Goal: Information Seeking & Learning: Learn about a topic

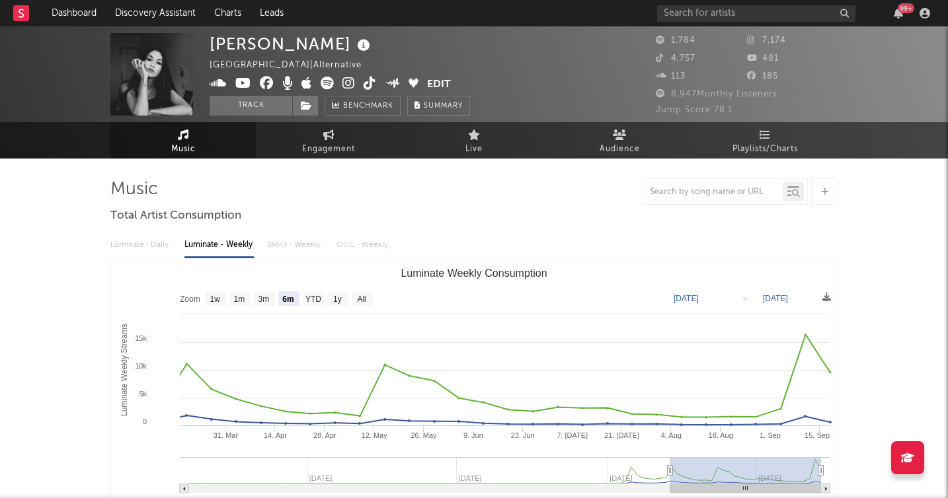
select select "6m"
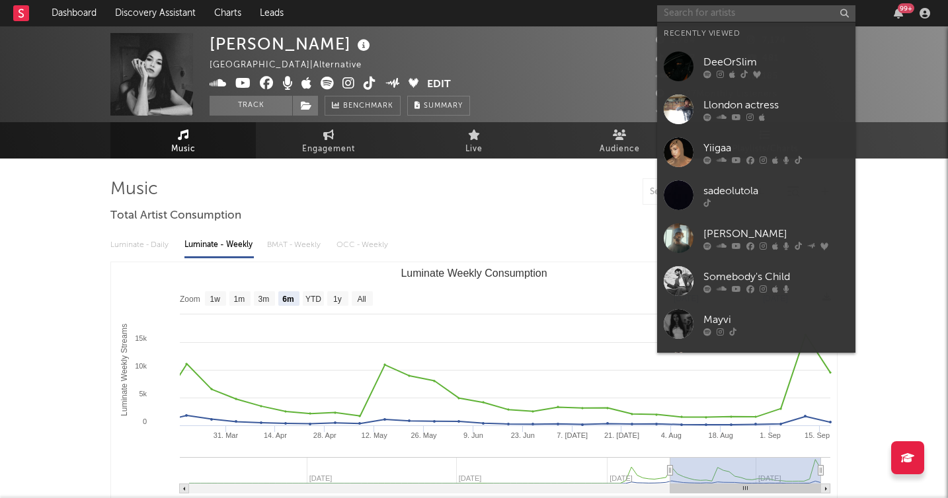
click at [711, 17] on input "text" at bounding box center [756, 13] width 198 height 17
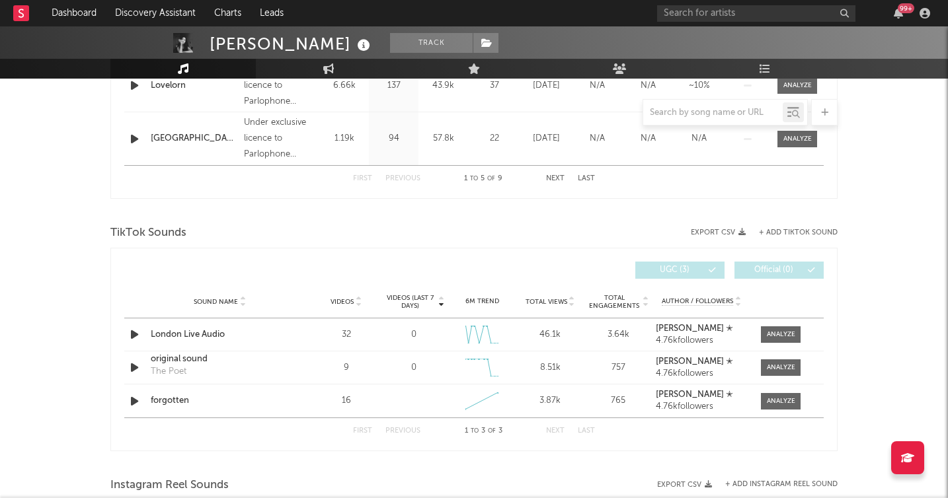
scroll to position [740, 0]
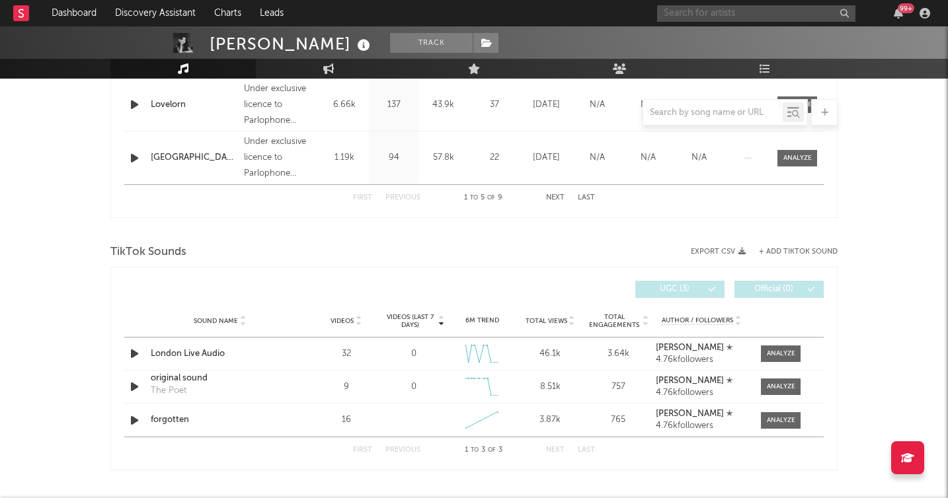
click at [701, 18] on input "text" at bounding box center [756, 13] width 198 height 17
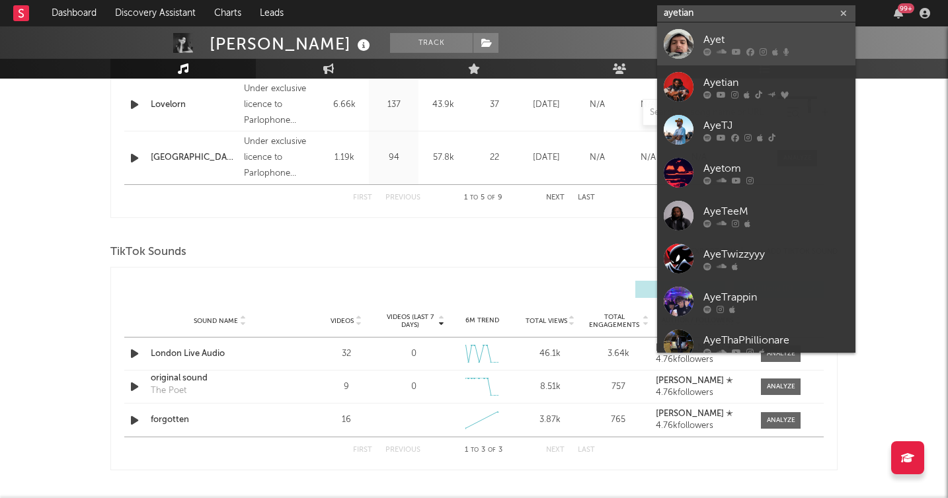
type input "ayetian"
click at [723, 39] on div "Ayet" at bounding box center [775, 40] width 145 height 16
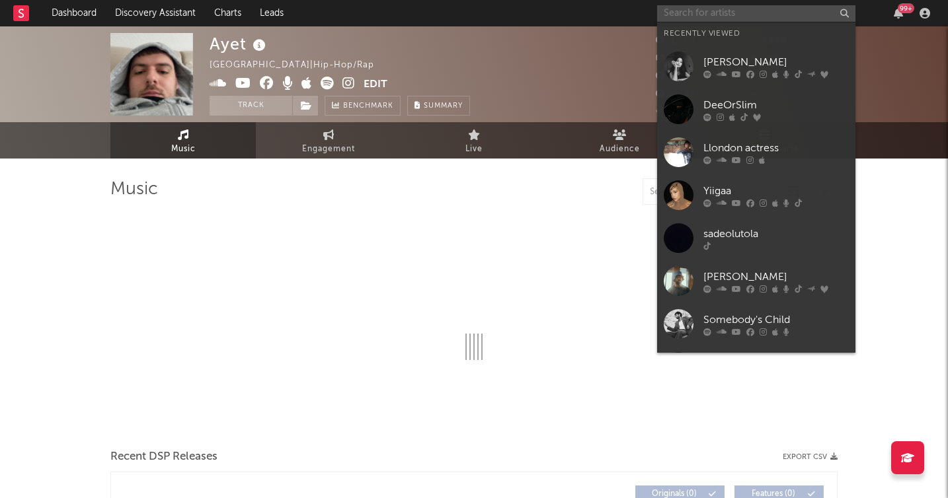
click at [740, 9] on input "text" at bounding box center [756, 13] width 198 height 17
select select "1w"
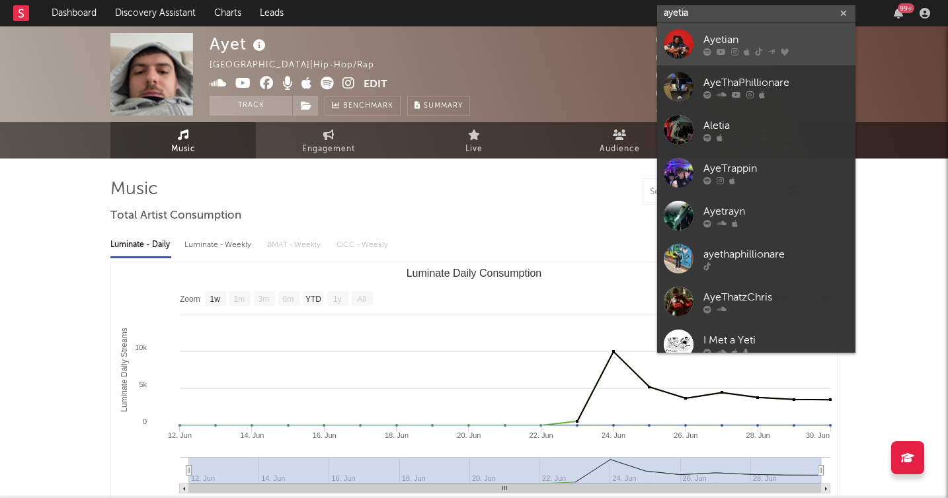
type input "ayetia"
click at [725, 40] on div "Ayetian" at bounding box center [775, 40] width 145 height 16
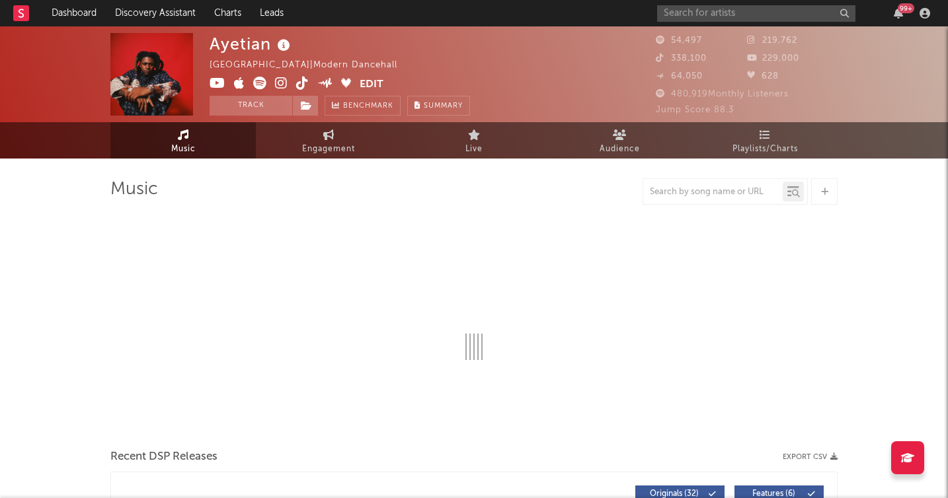
select select "6m"
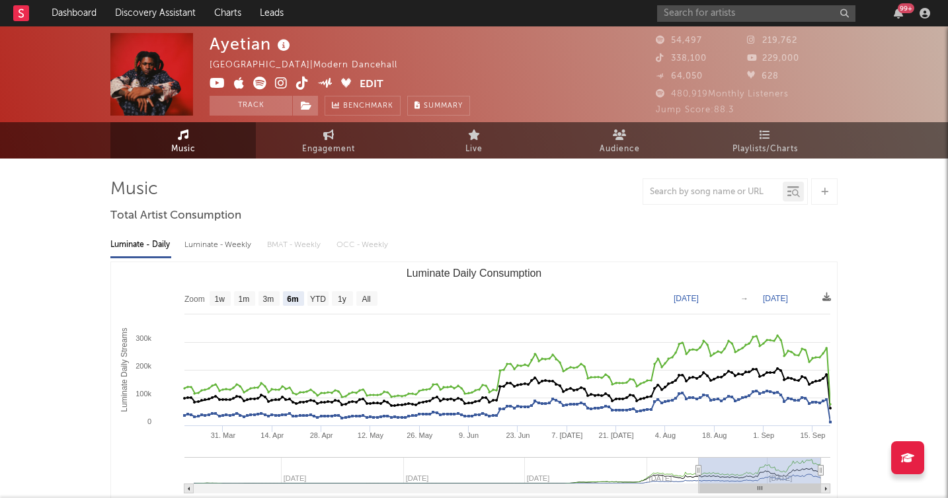
click at [426, 178] on div at bounding box center [473, 191] width 727 height 26
click at [758, 14] on input "text" at bounding box center [756, 13] width 198 height 17
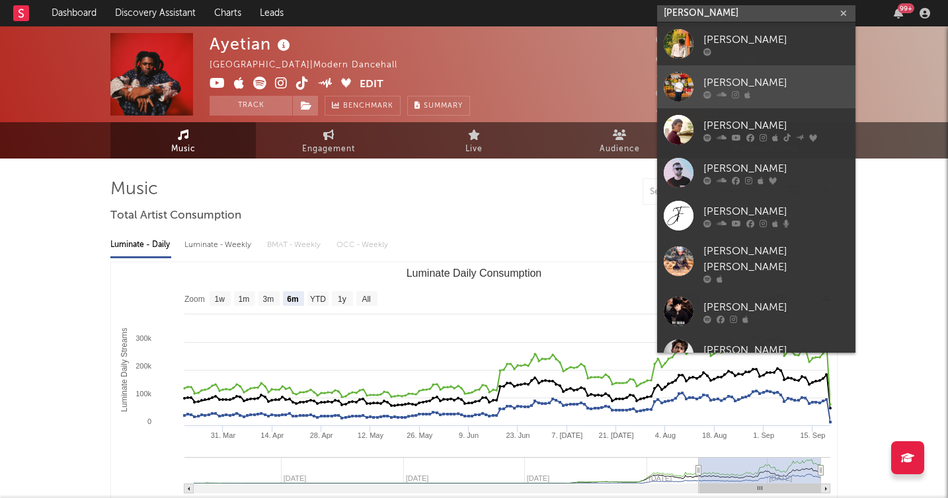
type input "[PERSON_NAME]"
click at [744, 79] on div "[PERSON_NAME]" at bounding box center [775, 83] width 145 height 16
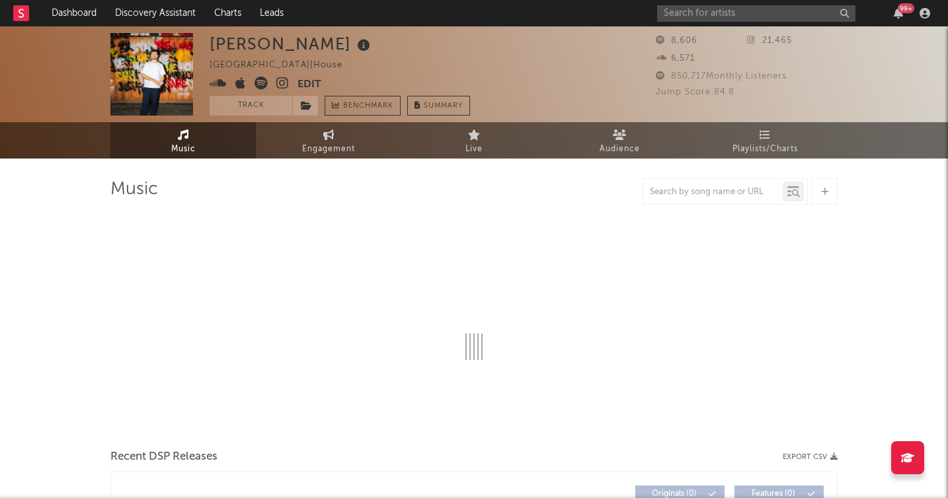
select select "6m"
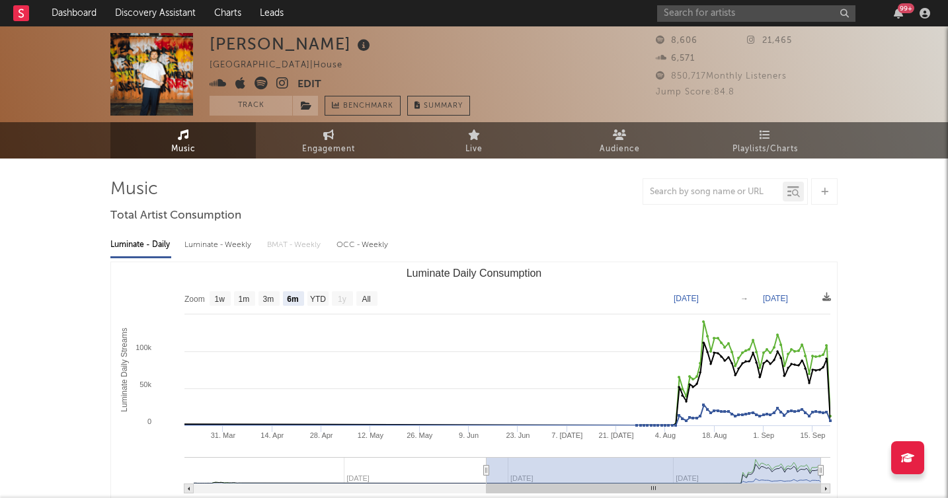
click at [576, 194] on div at bounding box center [473, 191] width 727 height 26
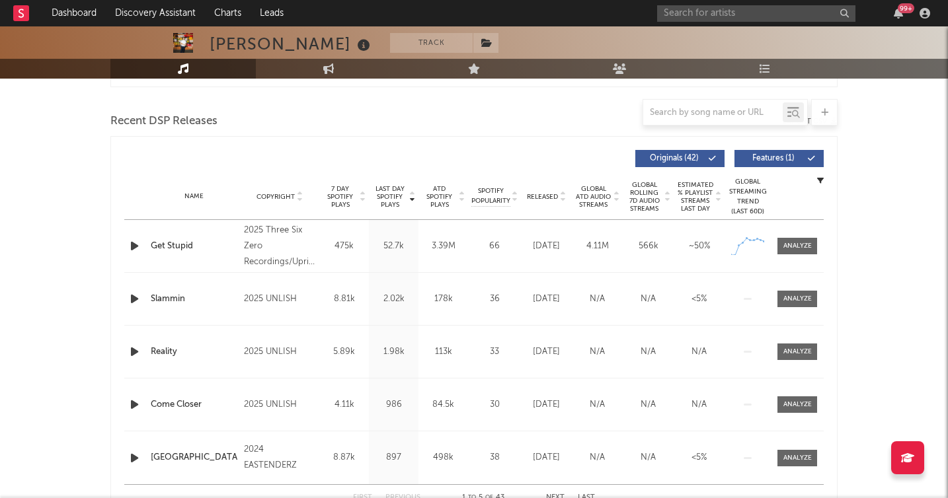
scroll to position [449, 0]
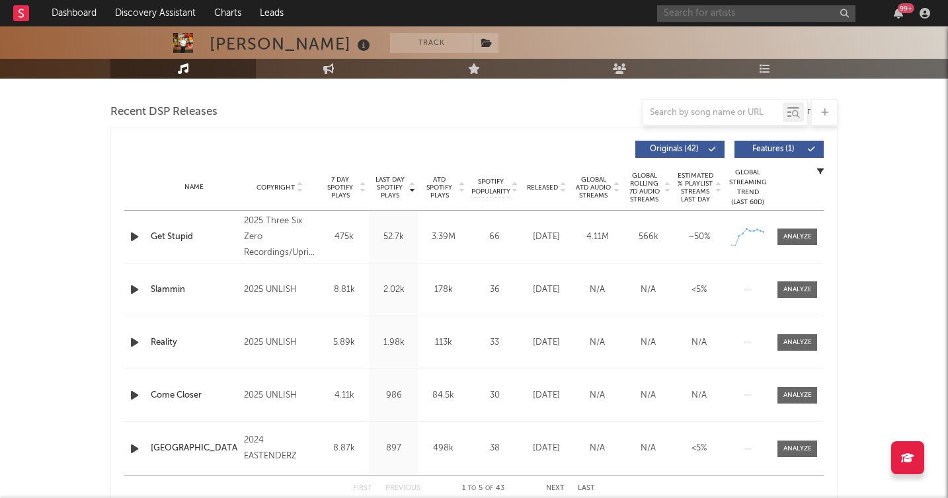
click at [714, 15] on input "text" at bounding box center [756, 13] width 198 height 17
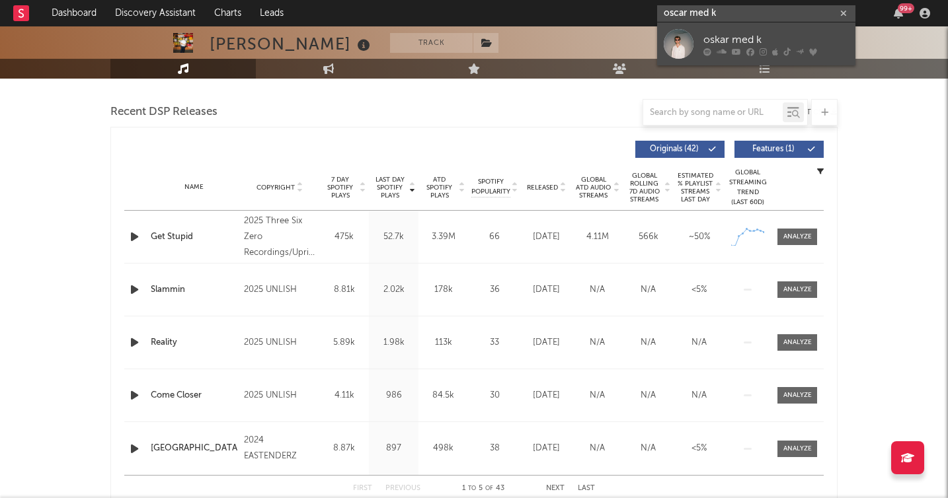
type input "oscar med k"
click at [744, 39] on div "oskar med k" at bounding box center [775, 40] width 145 height 16
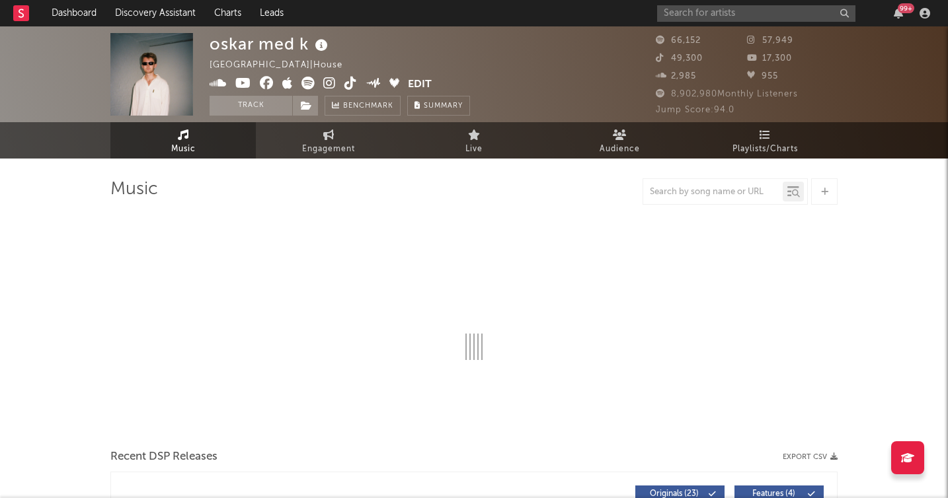
select select "6m"
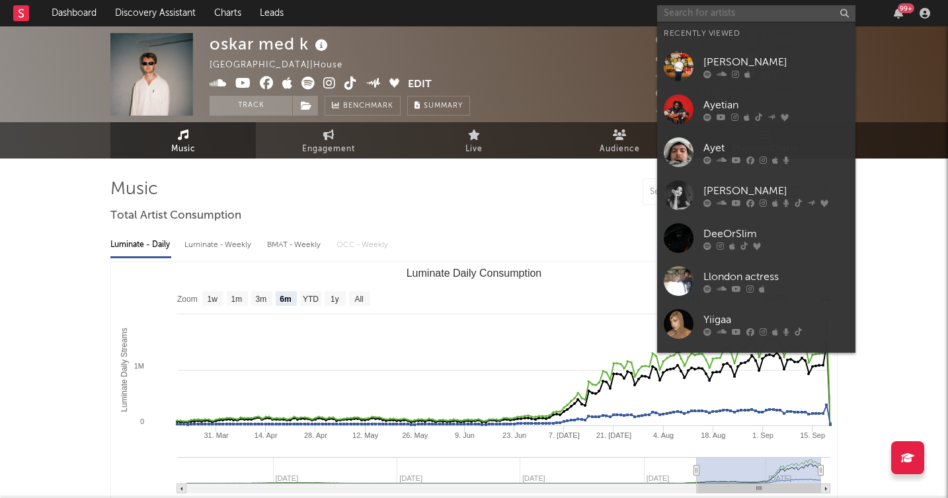
click at [767, 12] on input "text" at bounding box center [756, 13] width 198 height 17
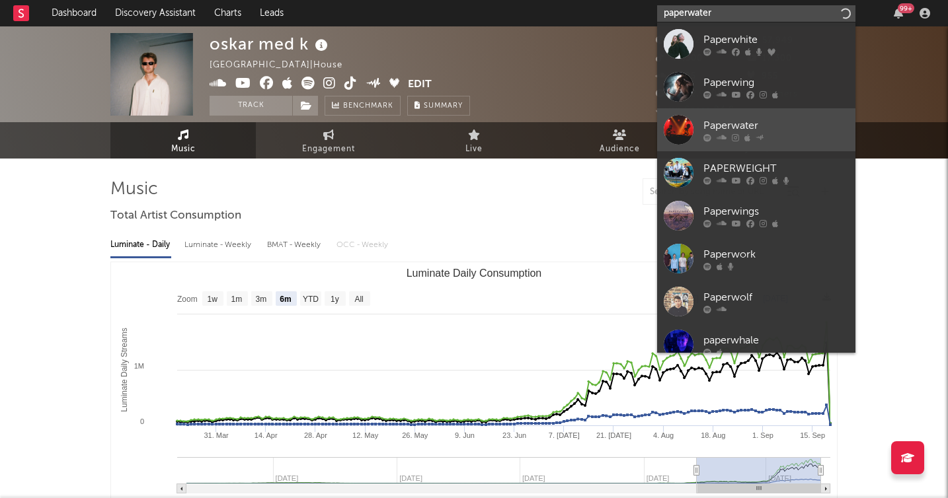
type input "paperwater"
click at [742, 122] on div "Paperwater" at bounding box center [775, 126] width 145 height 16
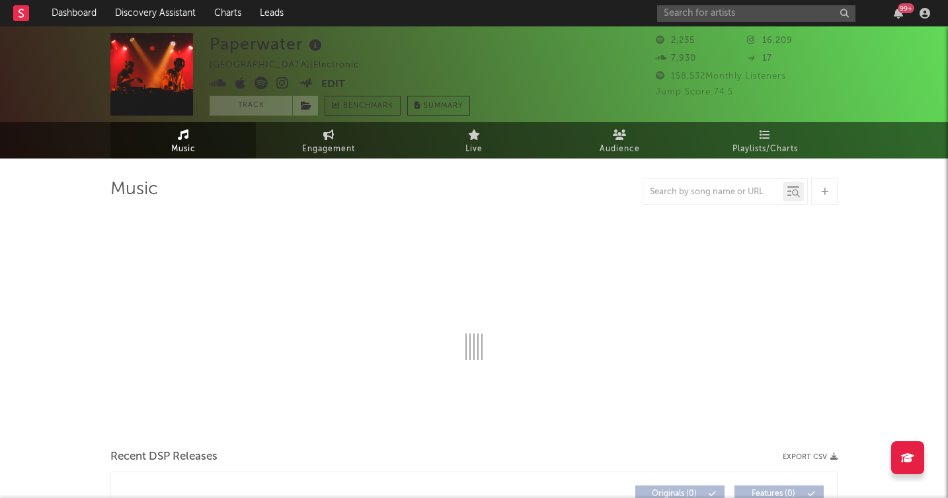
select select "1w"
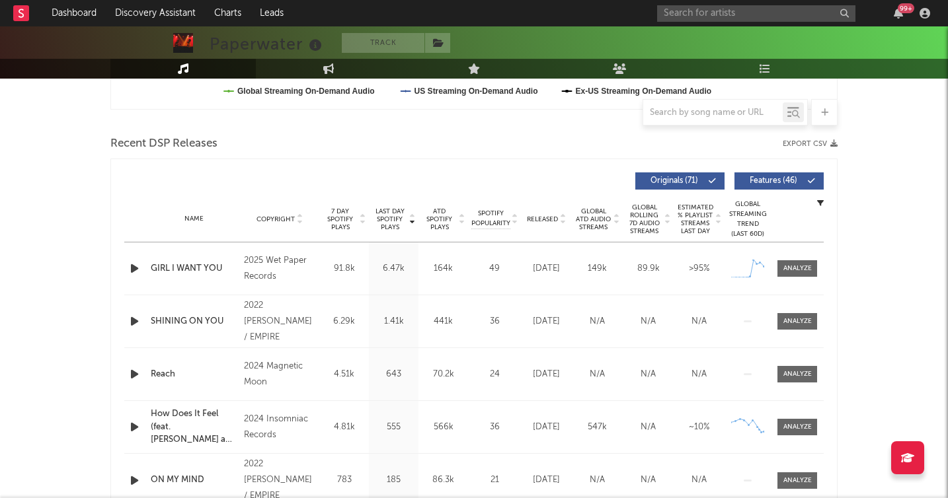
scroll to position [423, 0]
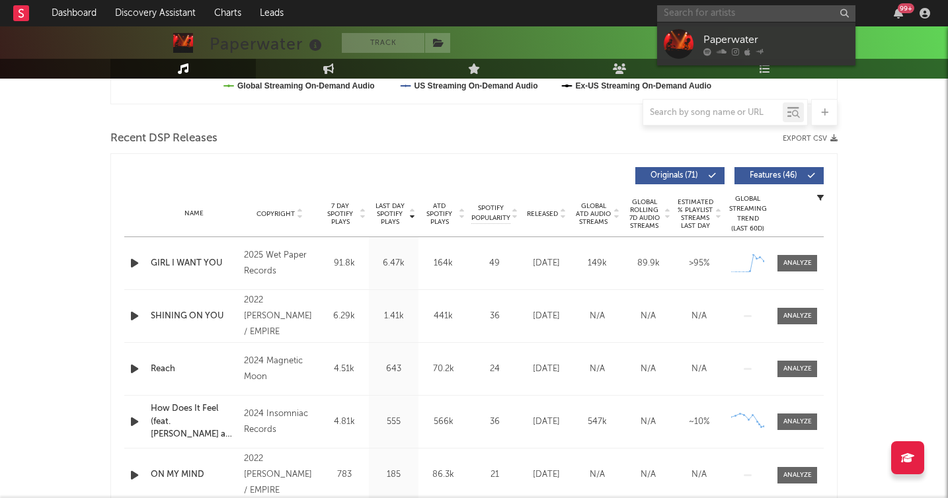
click at [733, 11] on input "text" at bounding box center [756, 13] width 198 height 17
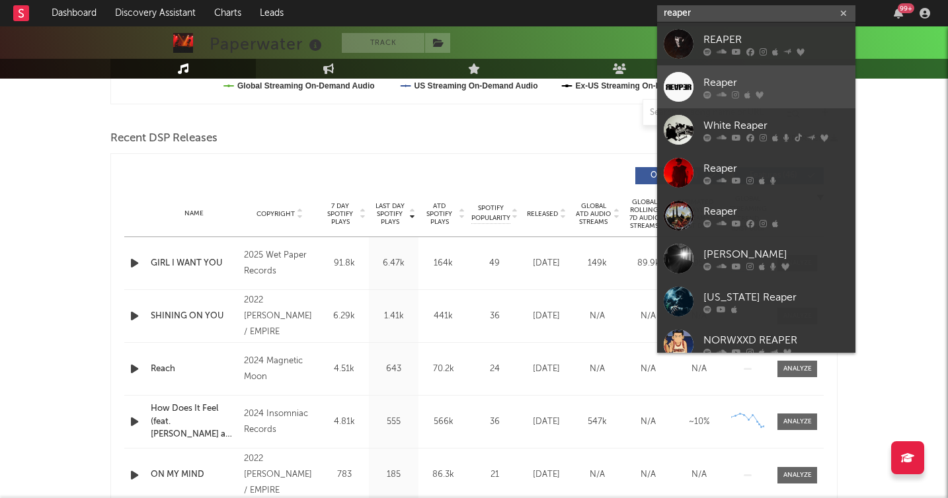
type input "reaper"
click at [720, 79] on div "Reaper" at bounding box center [775, 83] width 145 height 16
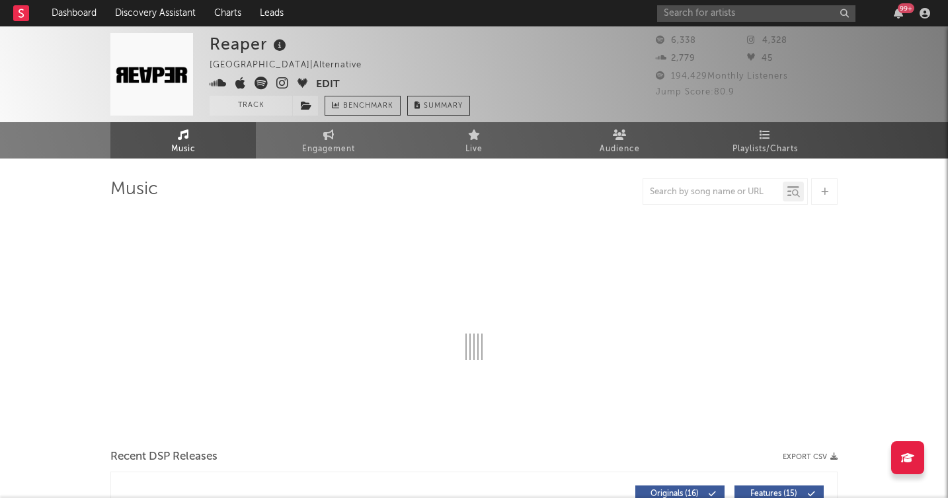
select select "6m"
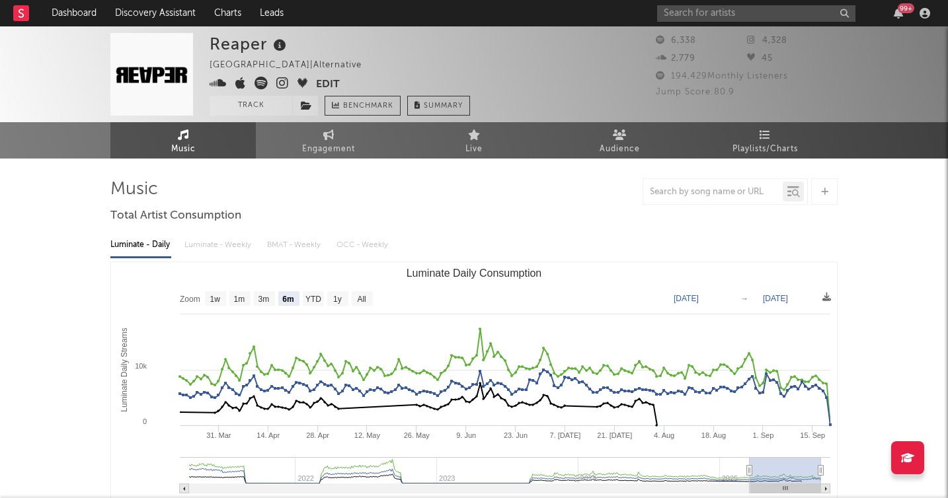
click at [252, 103] on button "Track" at bounding box center [251, 106] width 83 height 20
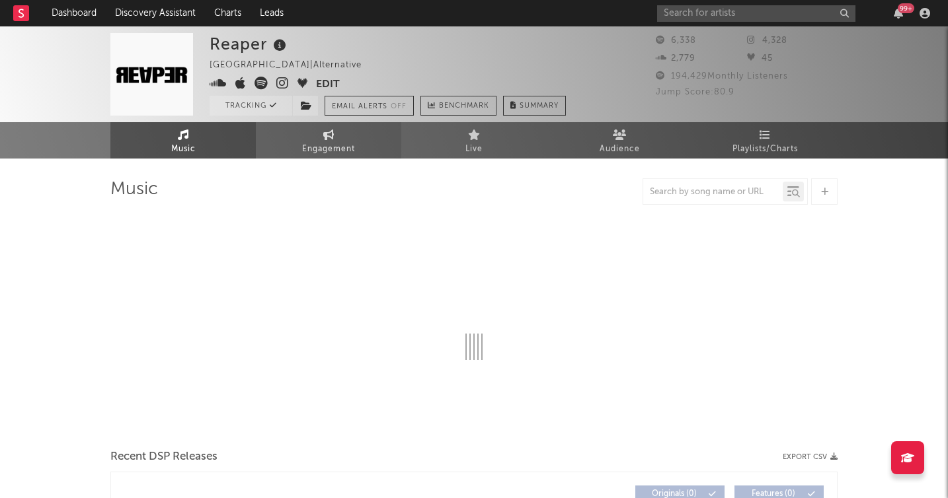
click at [336, 135] on link "Engagement" at bounding box center [328, 140] width 145 height 36
select select "1w"
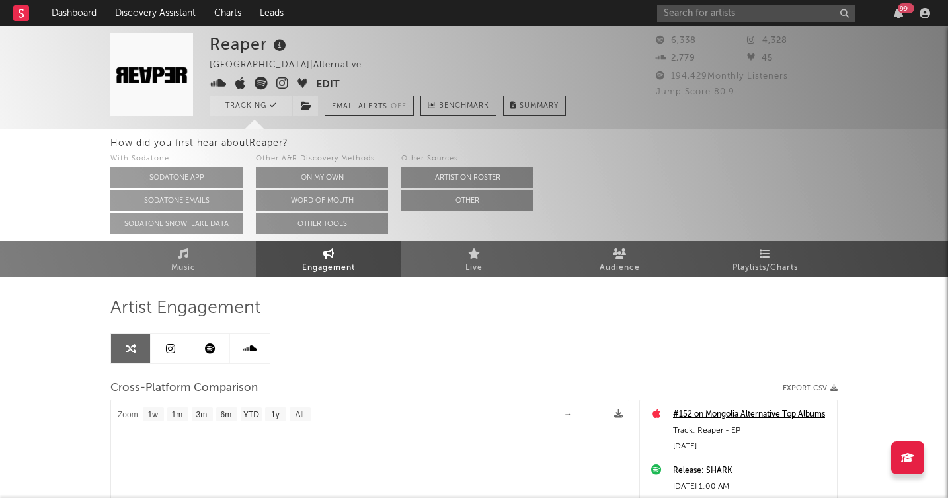
select select "1m"
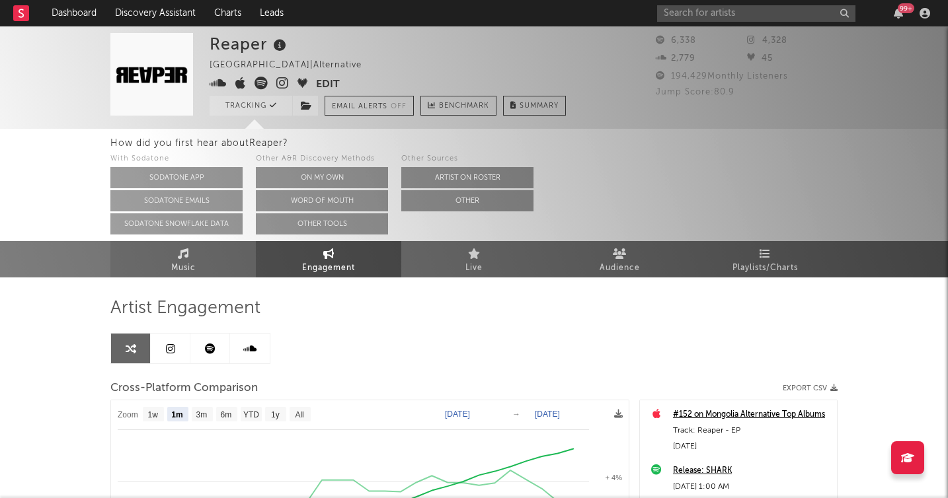
click at [183, 262] on span "Music" at bounding box center [183, 268] width 24 height 16
select select "6m"
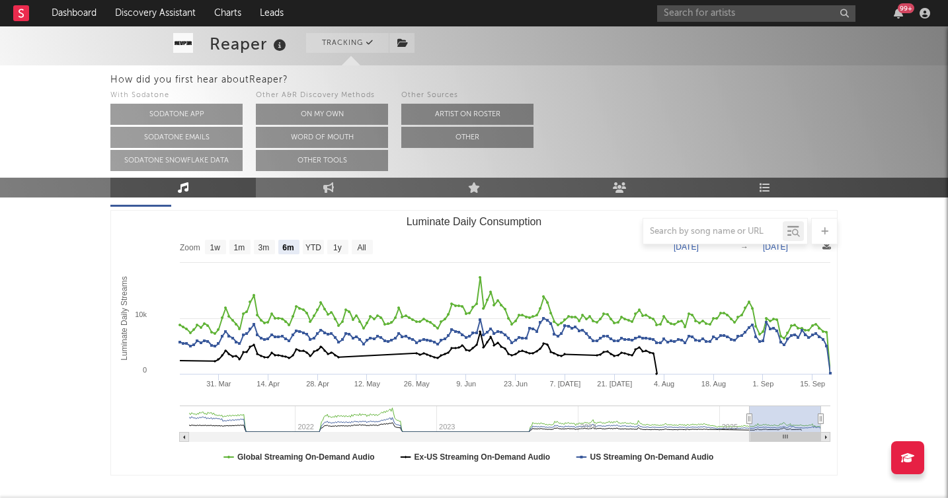
scroll to position [185, 0]
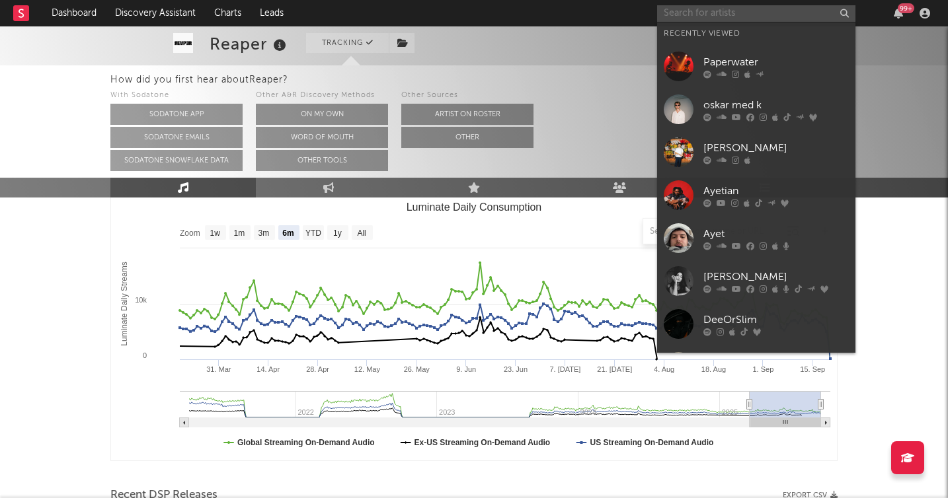
click at [740, 15] on input "text" at bounding box center [756, 13] width 198 height 17
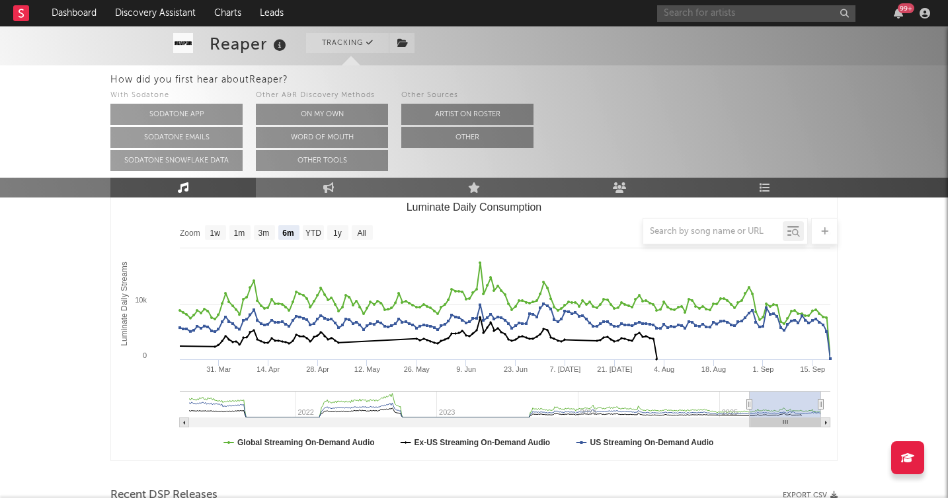
click at [728, 11] on input "text" at bounding box center [756, 13] width 198 height 17
click at [731, 13] on input "anwar noire" at bounding box center [756, 13] width 198 height 17
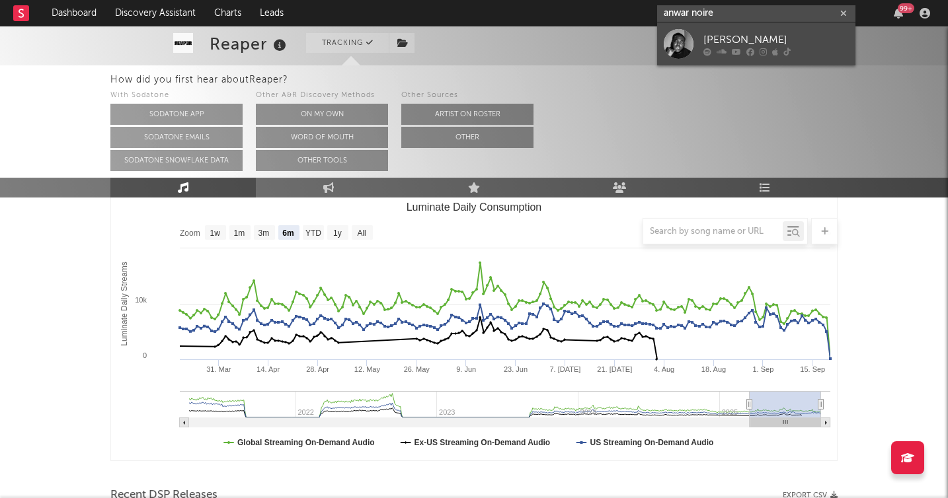
type input "anwar noire"
click at [733, 37] on div "[PERSON_NAME]" at bounding box center [775, 40] width 145 height 16
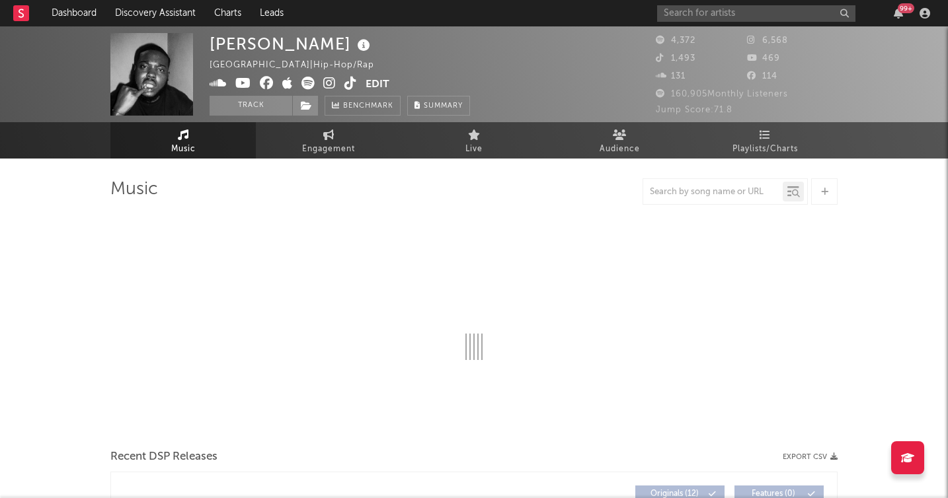
select select "6m"
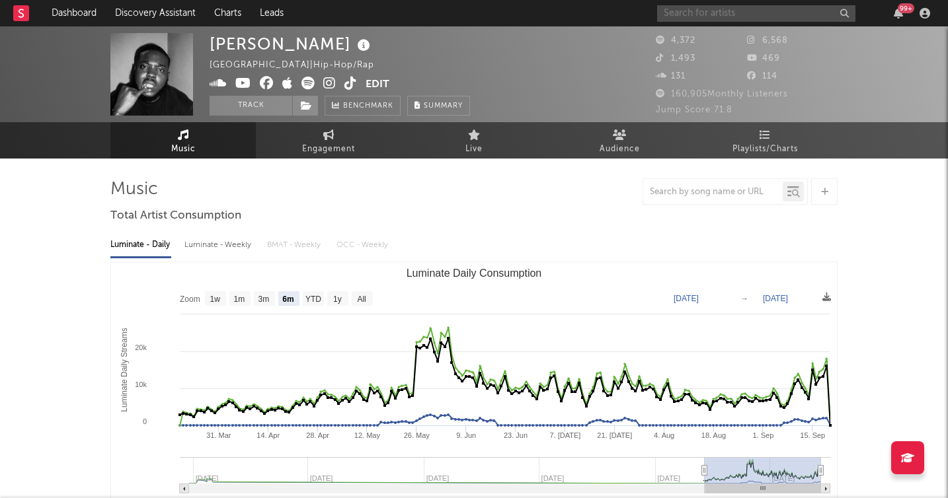
click at [747, 16] on input "text" at bounding box center [756, 13] width 198 height 17
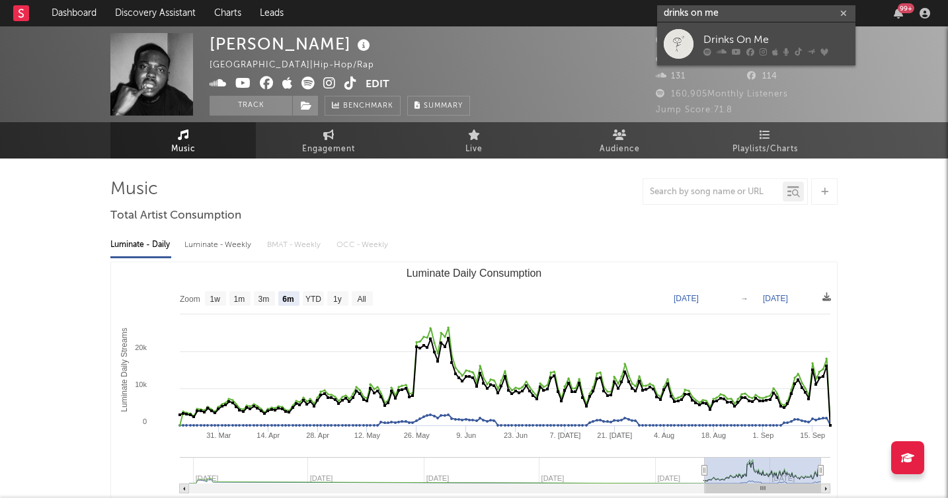
type input "drinks on me"
click at [741, 34] on div "Drinks On Me" at bounding box center [775, 40] width 145 height 16
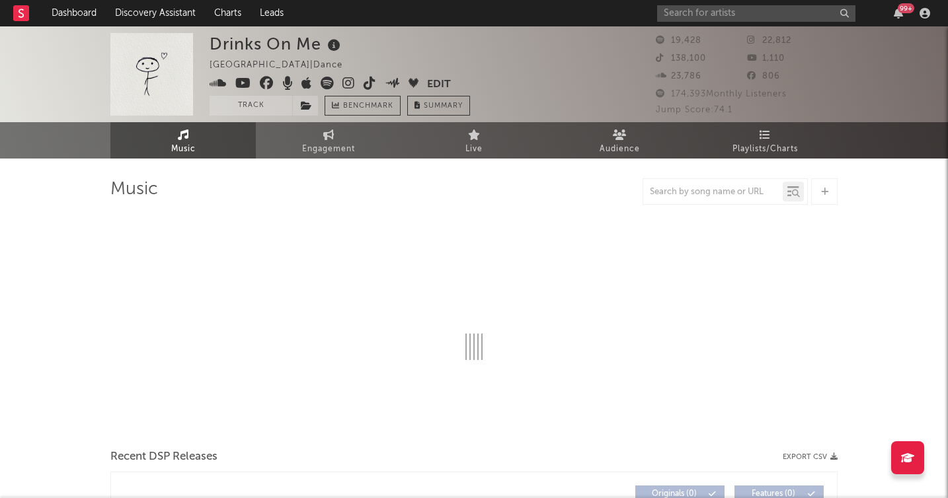
select select "6m"
